Goal: Register for event/course

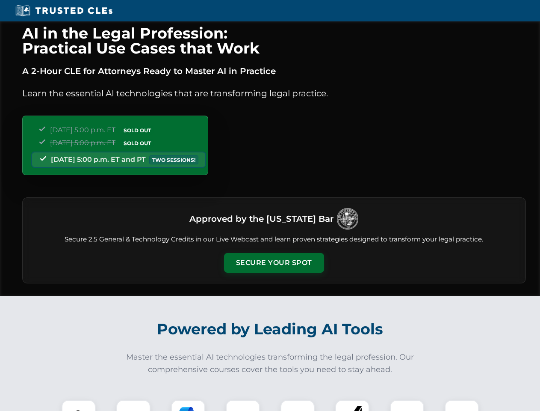
click at [274, 263] on button "Secure Your Spot" at bounding box center [274, 263] width 100 height 20
click at [79, 405] on img at bounding box center [78, 416] width 25 height 25
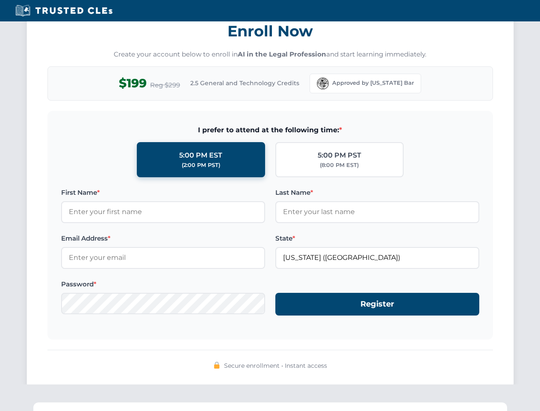
scroll to position [840, 0]
